Goal: Transaction & Acquisition: Download file/media

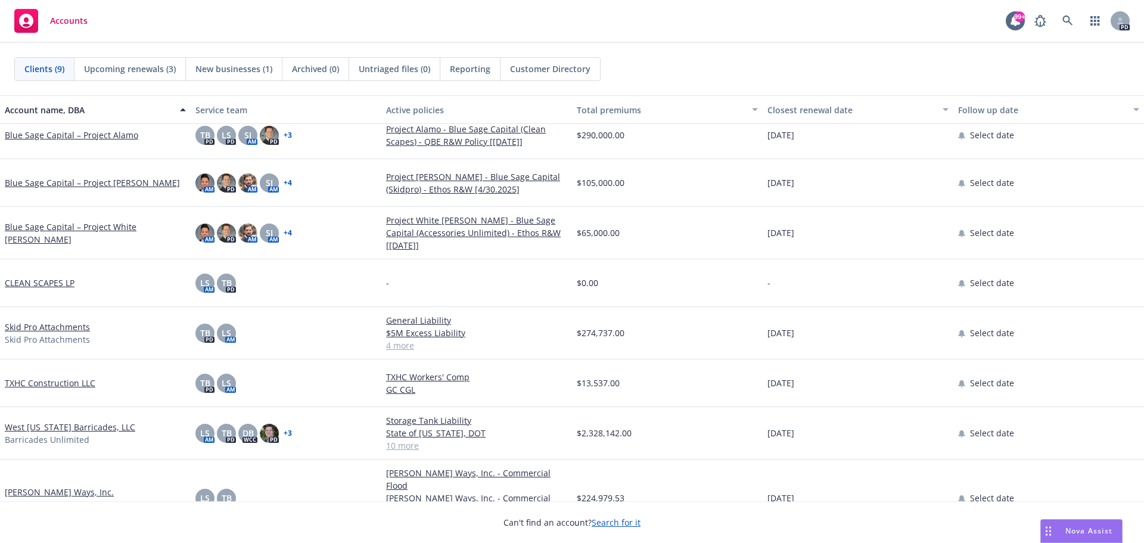
scroll to position [73, 0]
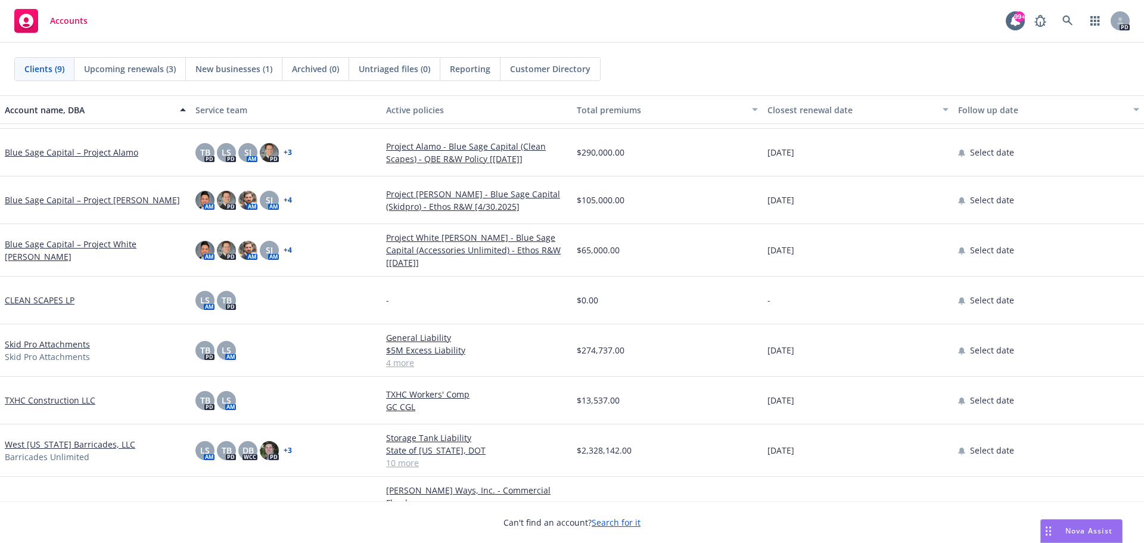
click at [88, 439] on link "West [US_STATE] Barricades, LLC" at bounding box center [70, 444] width 131 height 13
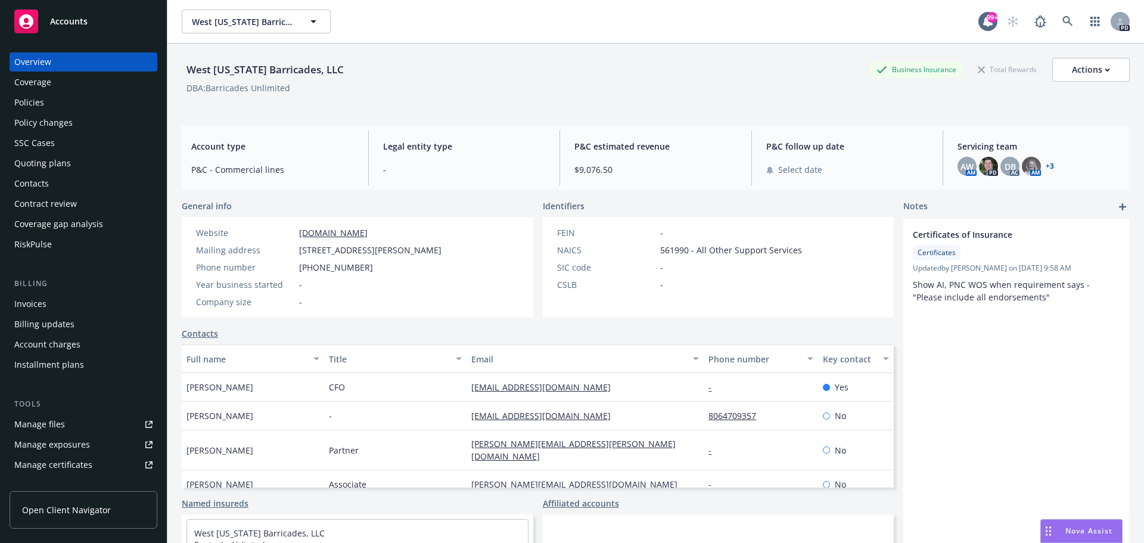
click at [28, 99] on div "Policies" at bounding box center [29, 102] width 30 height 19
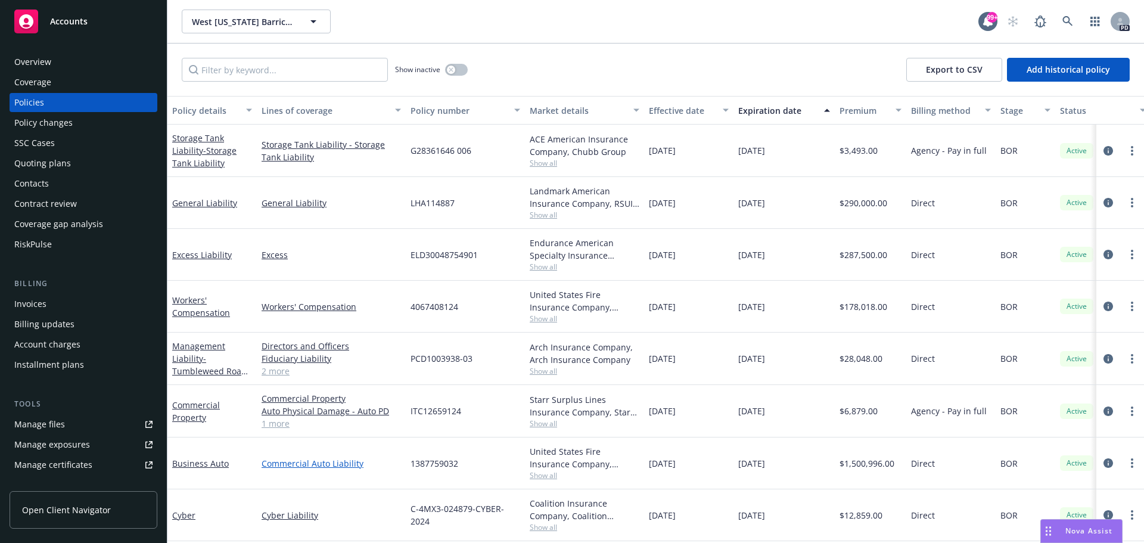
click at [300, 463] on link "Commercial Auto Liability" at bounding box center [331, 463] width 139 height 13
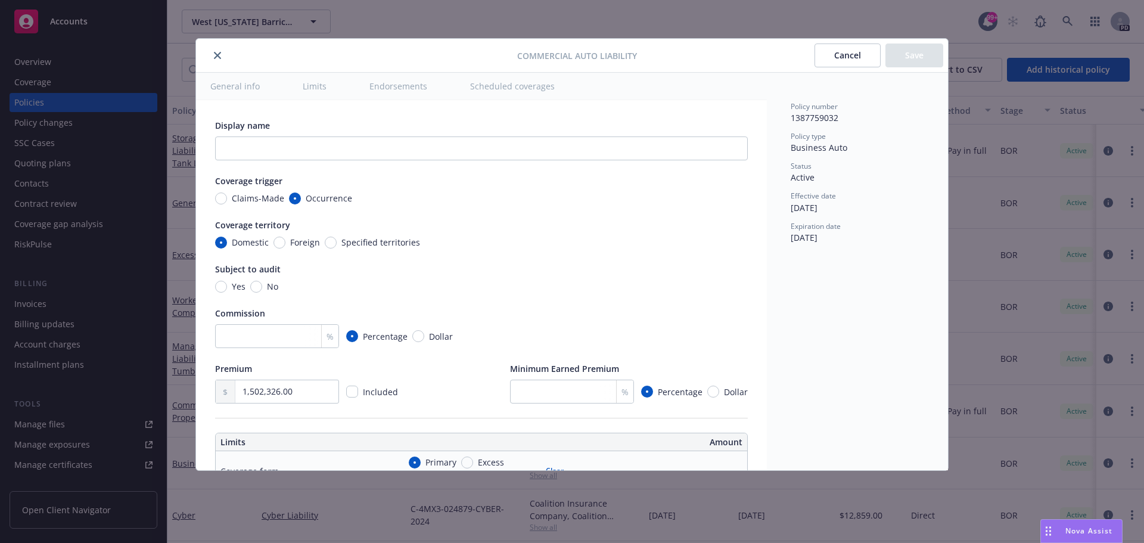
type textarea "x"
click at [911, 58] on div "Cancel Save" at bounding box center [879, 56] width 129 height 24
click at [864, 53] on button "Cancel" at bounding box center [848, 56] width 66 height 24
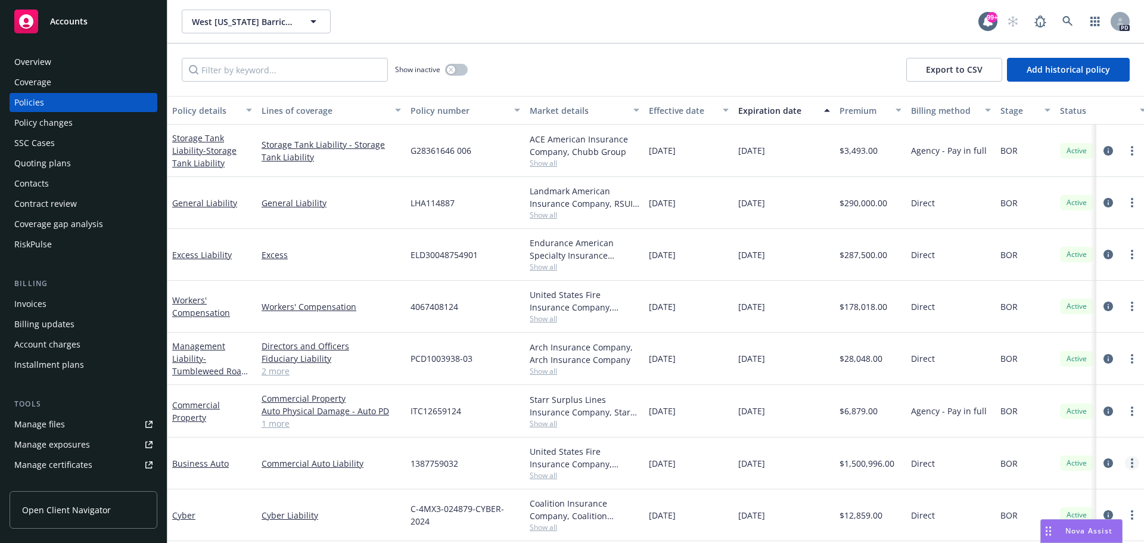
click at [1125, 462] on link "more" at bounding box center [1132, 463] width 14 height 14
click at [1125, 463] on link "more" at bounding box center [1132, 463] width 14 height 14
click at [1104, 463] on icon "circleInformation" at bounding box center [1109, 463] width 10 height 10
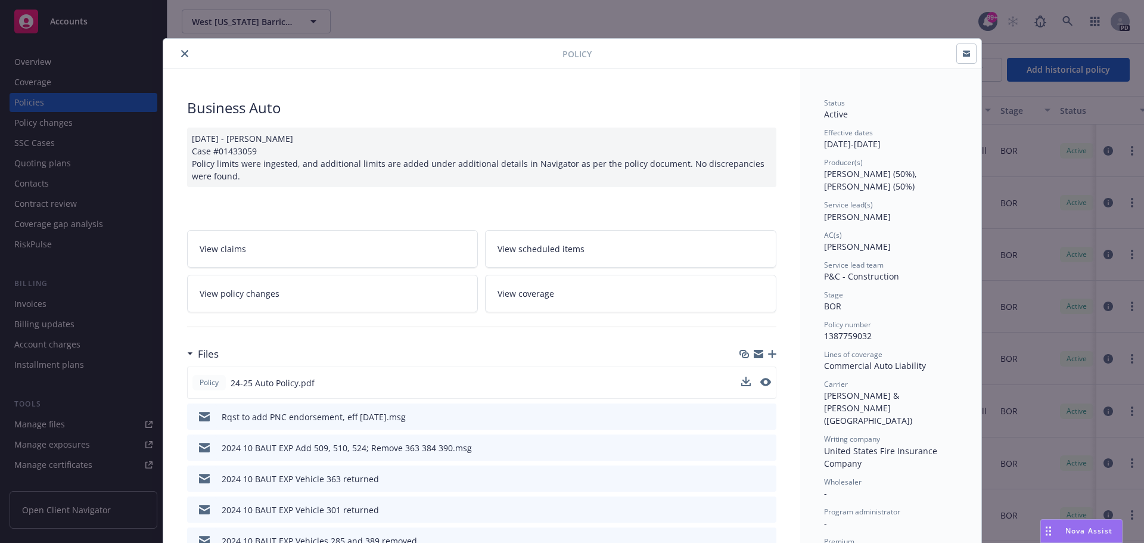
click at [436, 379] on div "Policy 24-25 Auto Policy.pdf" at bounding box center [481, 383] width 589 height 32
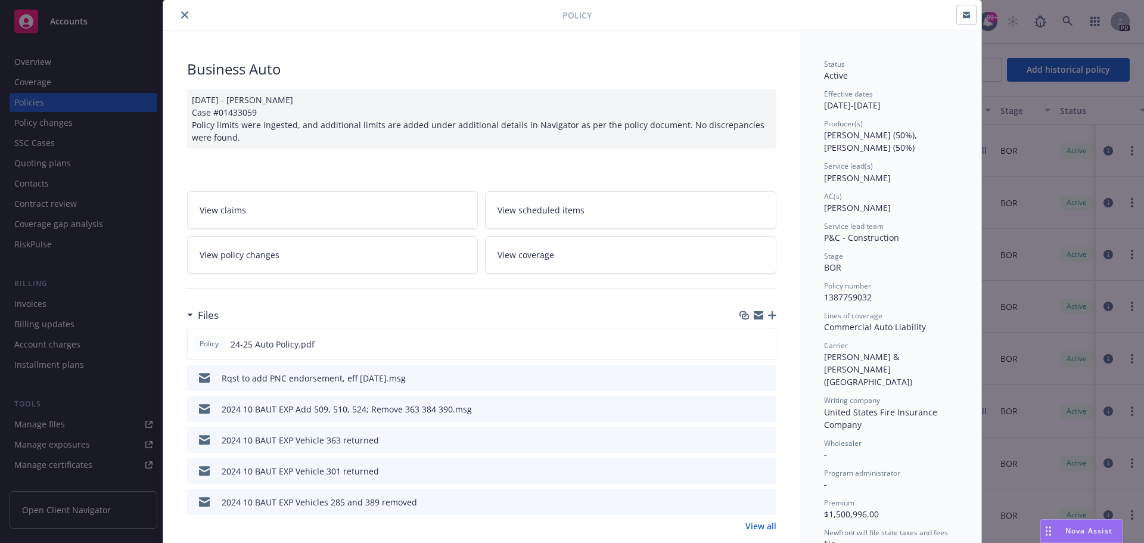
scroll to position [60, 0]
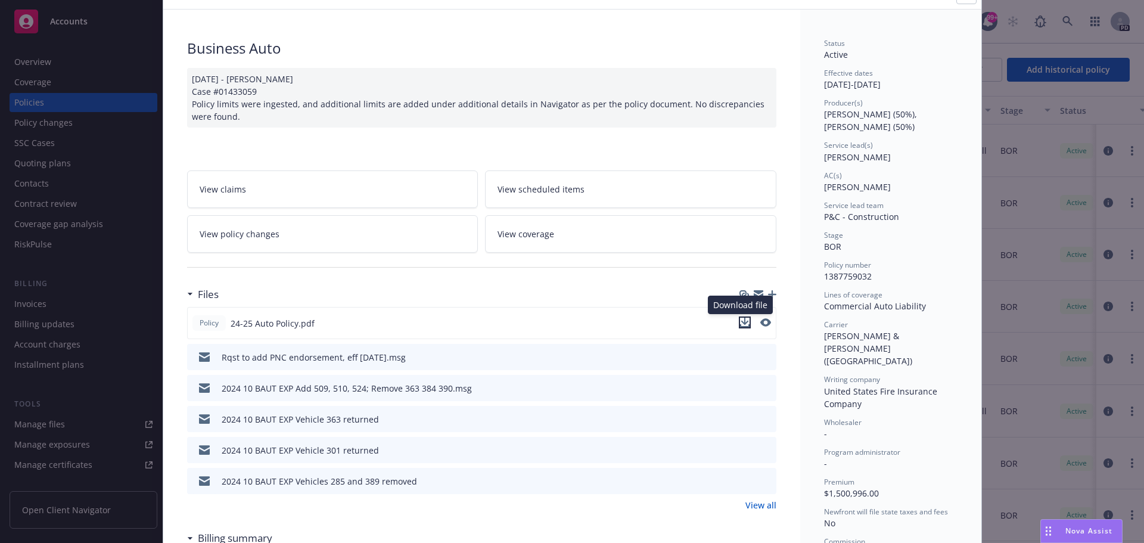
click at [740, 318] on icon "download file" at bounding box center [745, 323] width 10 height 10
